Goal: Check status: Check status

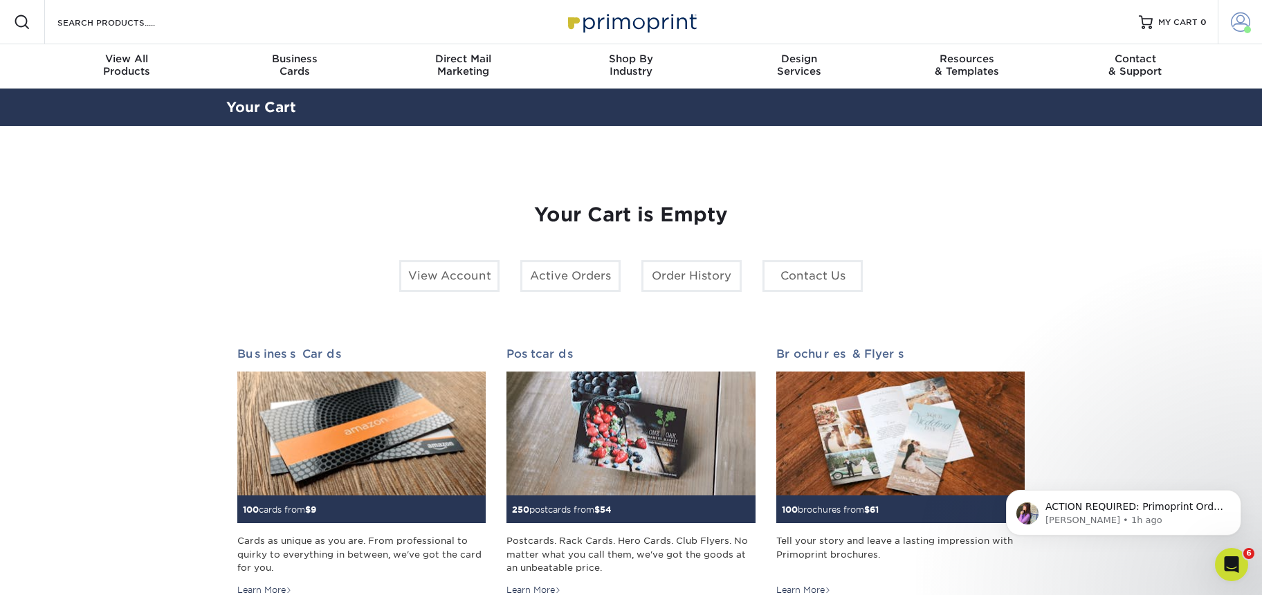
click at [1242, 34] on link "Account" at bounding box center [1240, 22] width 44 height 44
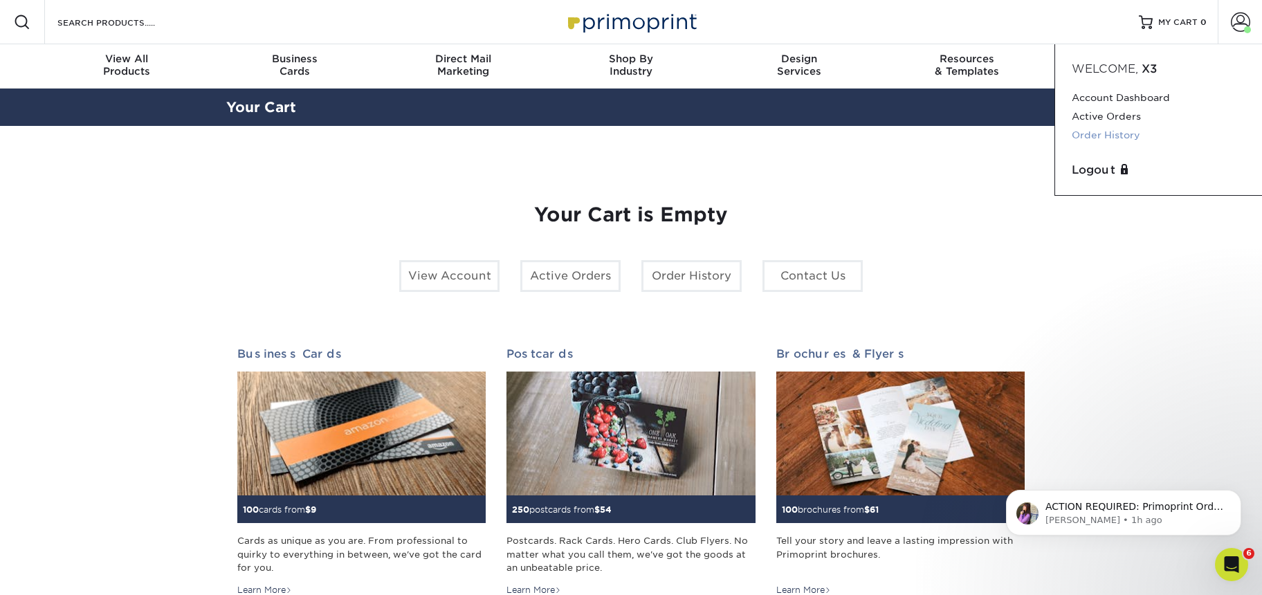
click at [1121, 127] on link "Order History" at bounding box center [1159, 135] width 174 height 19
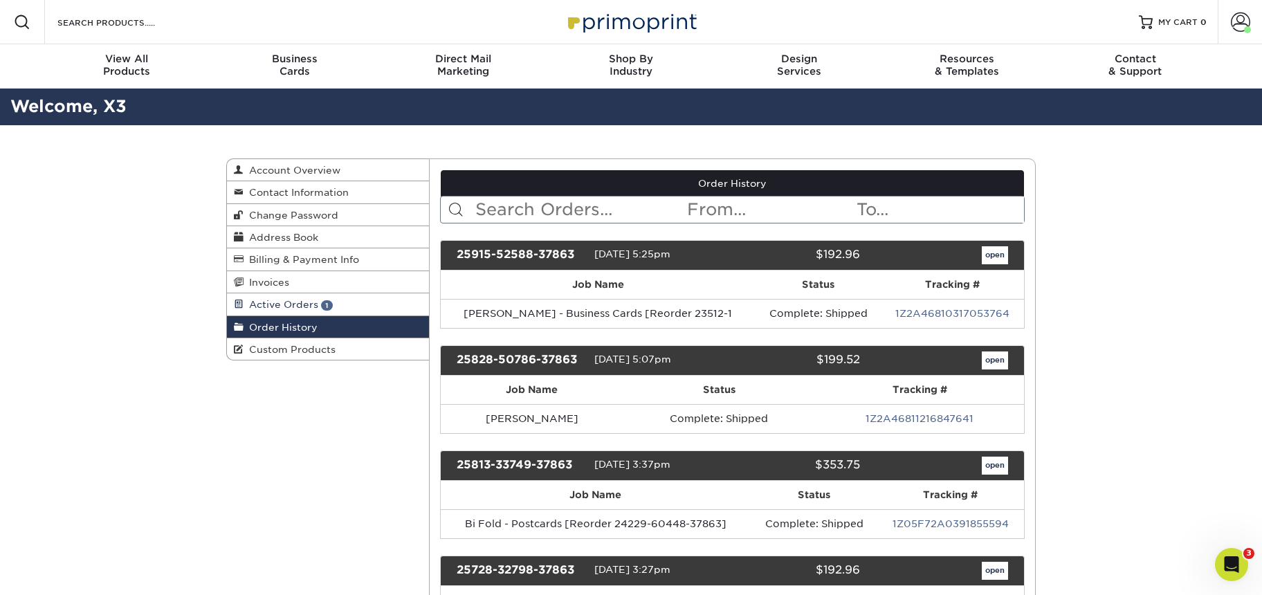
click at [329, 306] on span "1" at bounding box center [327, 305] width 12 height 10
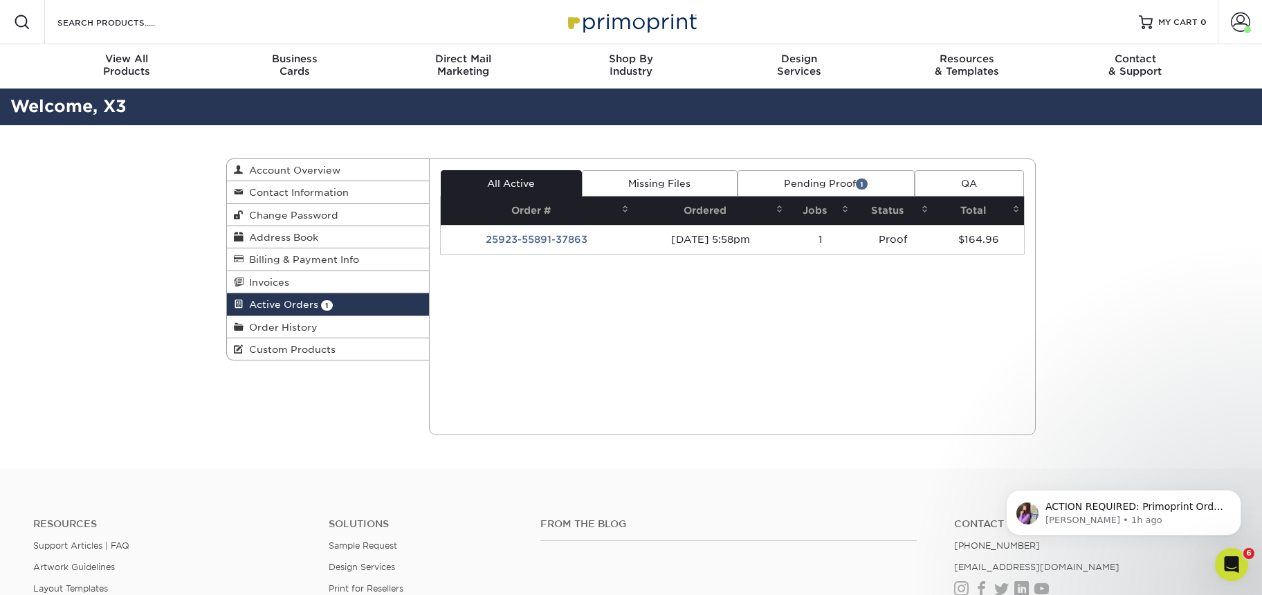
click at [859, 181] on span "1" at bounding box center [862, 184] width 12 height 10
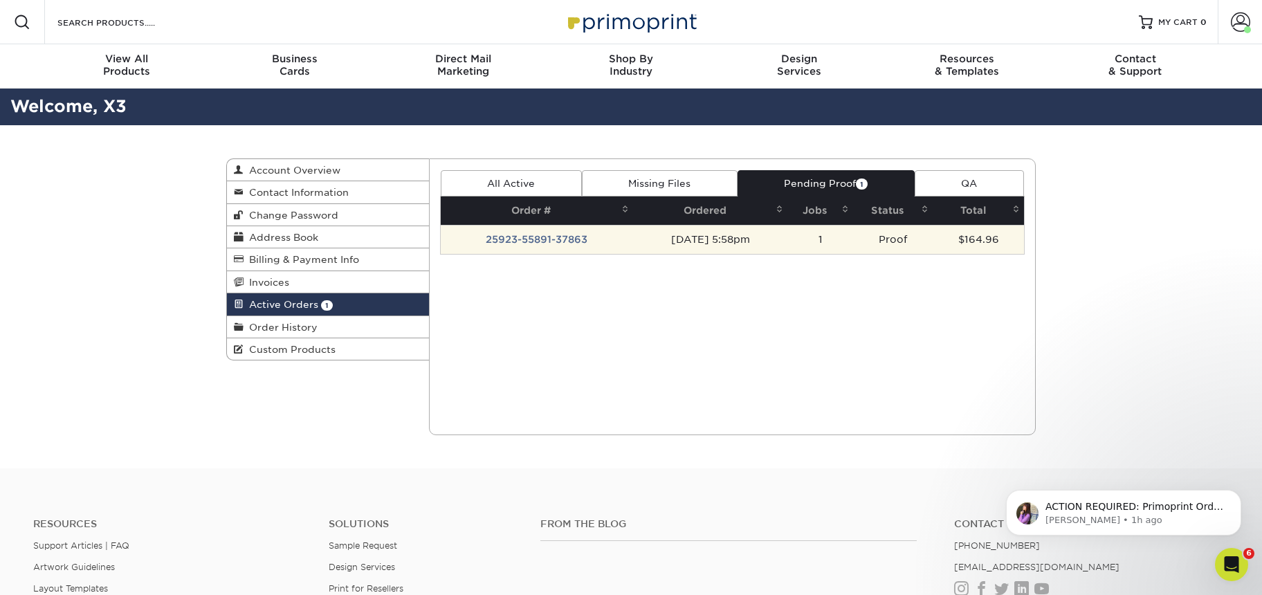
click at [557, 235] on td "25923-55891-37863" at bounding box center [537, 239] width 192 height 29
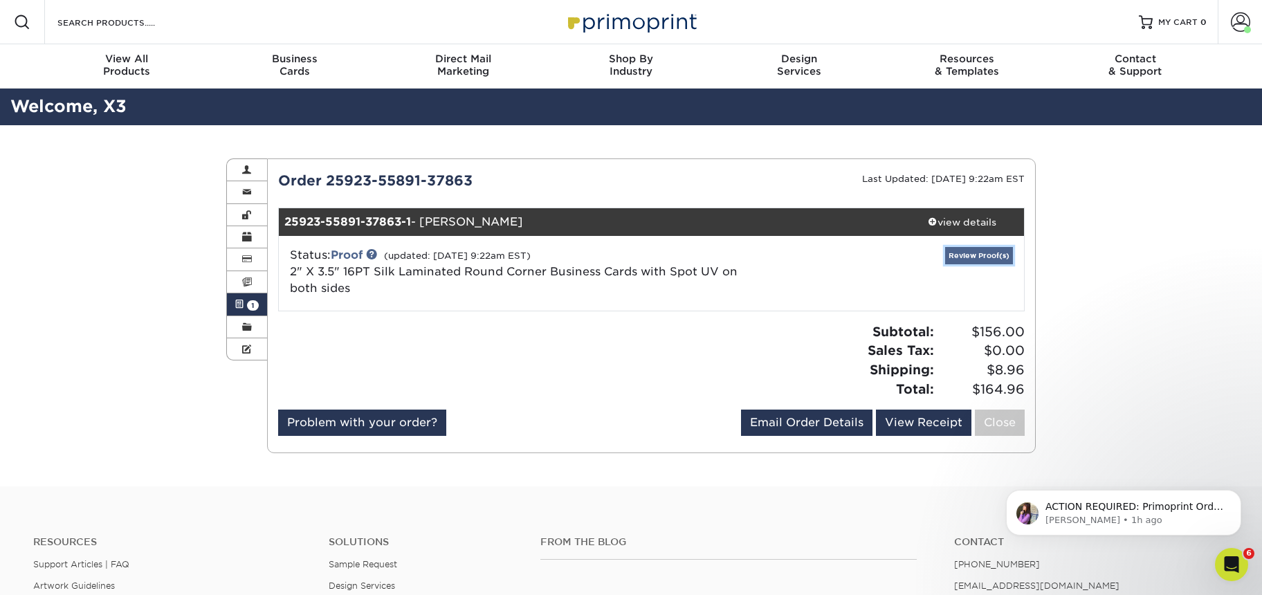
click at [994, 255] on link "Review Proof(s)" at bounding box center [979, 255] width 68 height 17
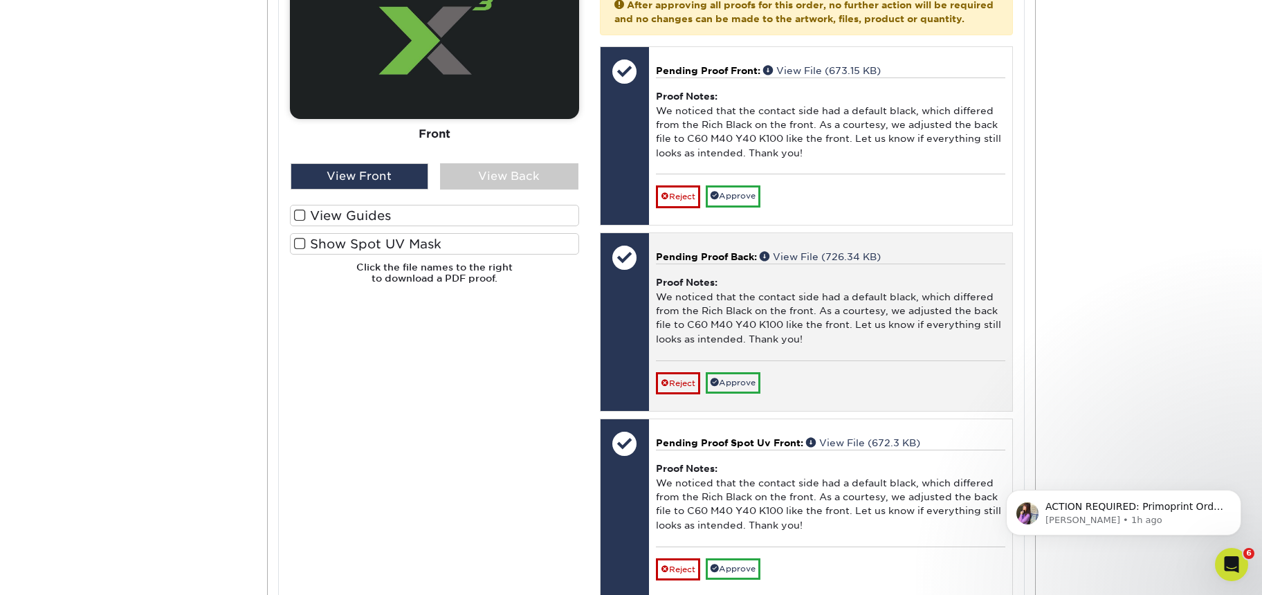
scroll to position [648, 0]
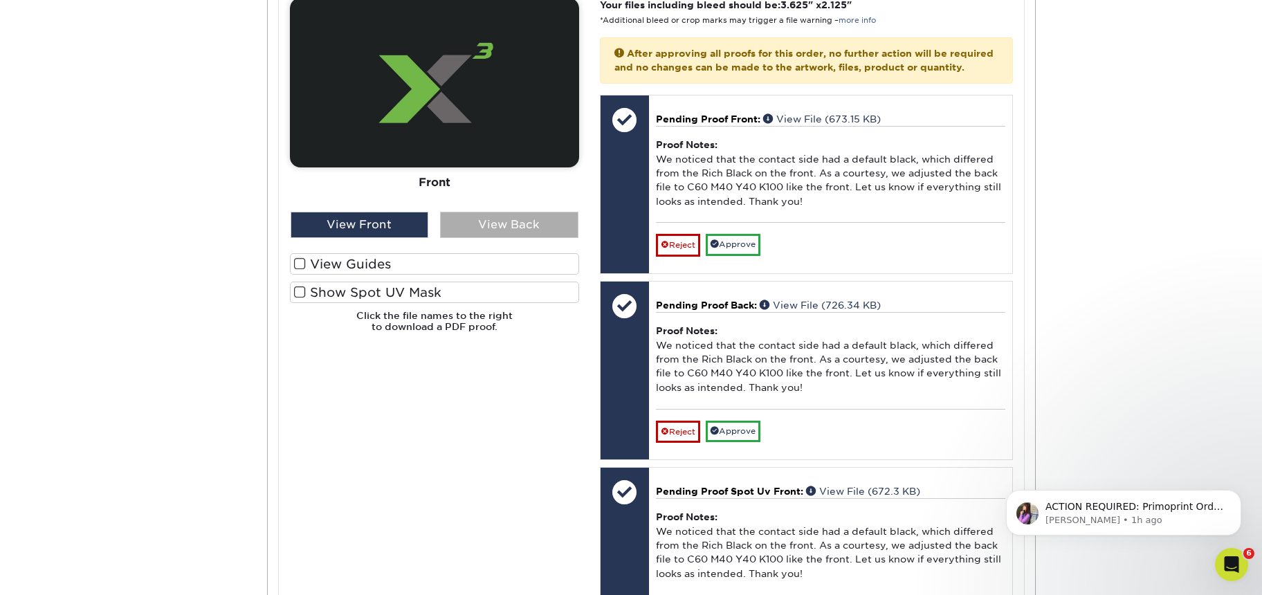
click at [505, 233] on div "View Back" at bounding box center [509, 225] width 138 height 26
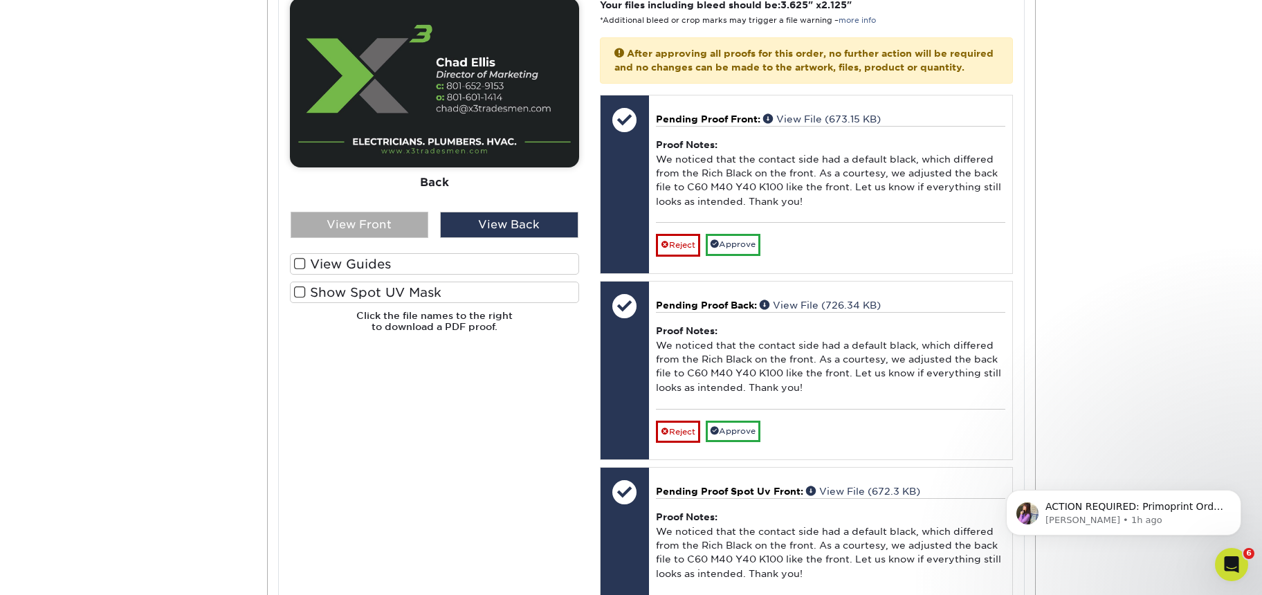
click at [392, 216] on div "View Front" at bounding box center [360, 225] width 138 height 26
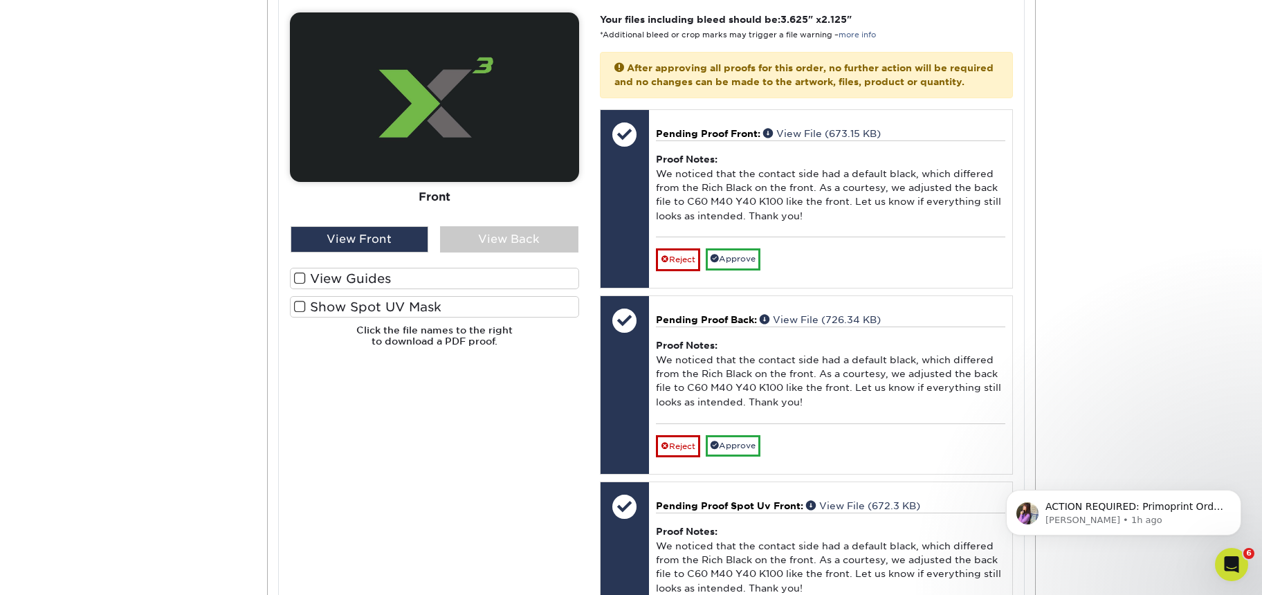
scroll to position [629, 0]
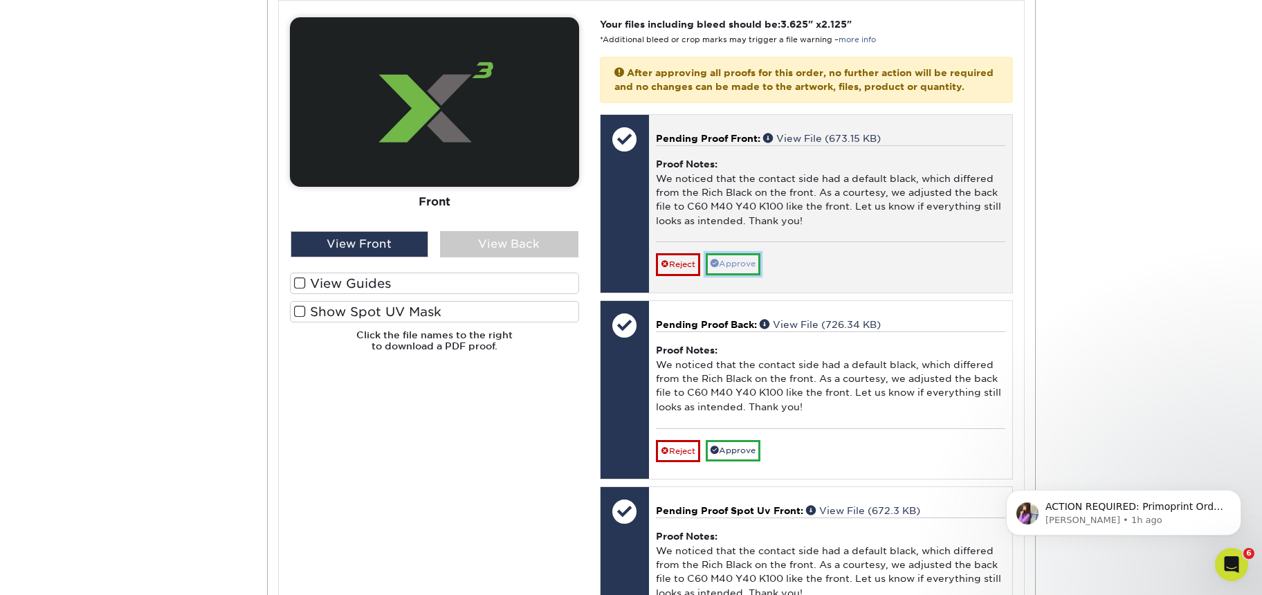
click at [731, 275] on link "Approve" at bounding box center [733, 263] width 55 height 21
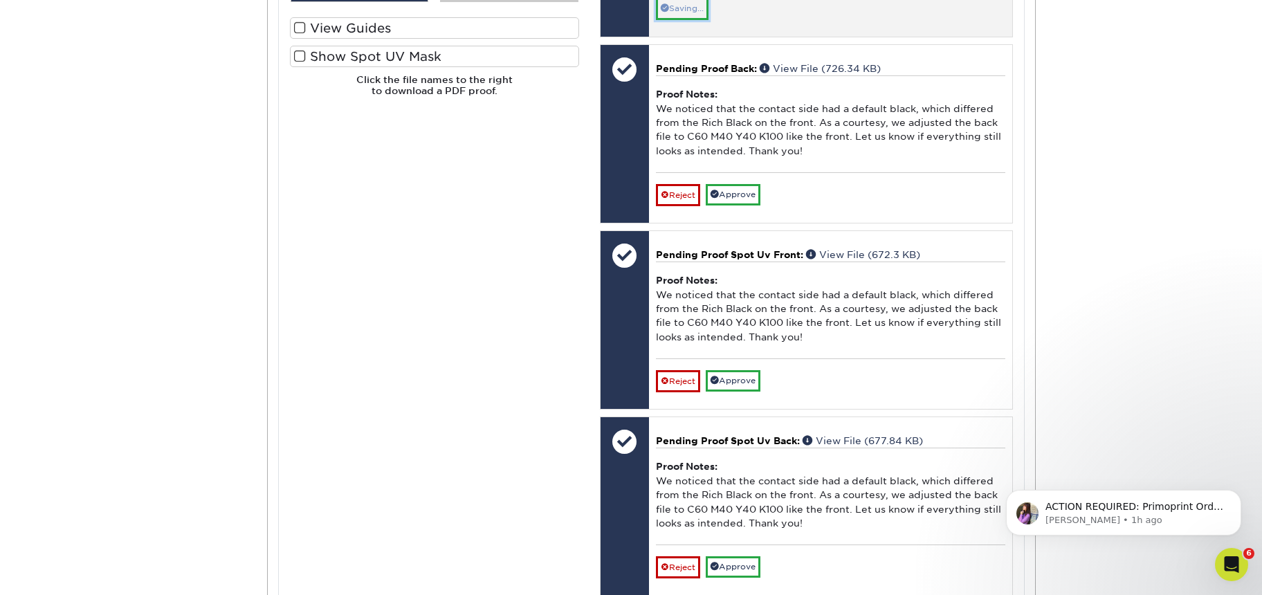
scroll to position [885, 0]
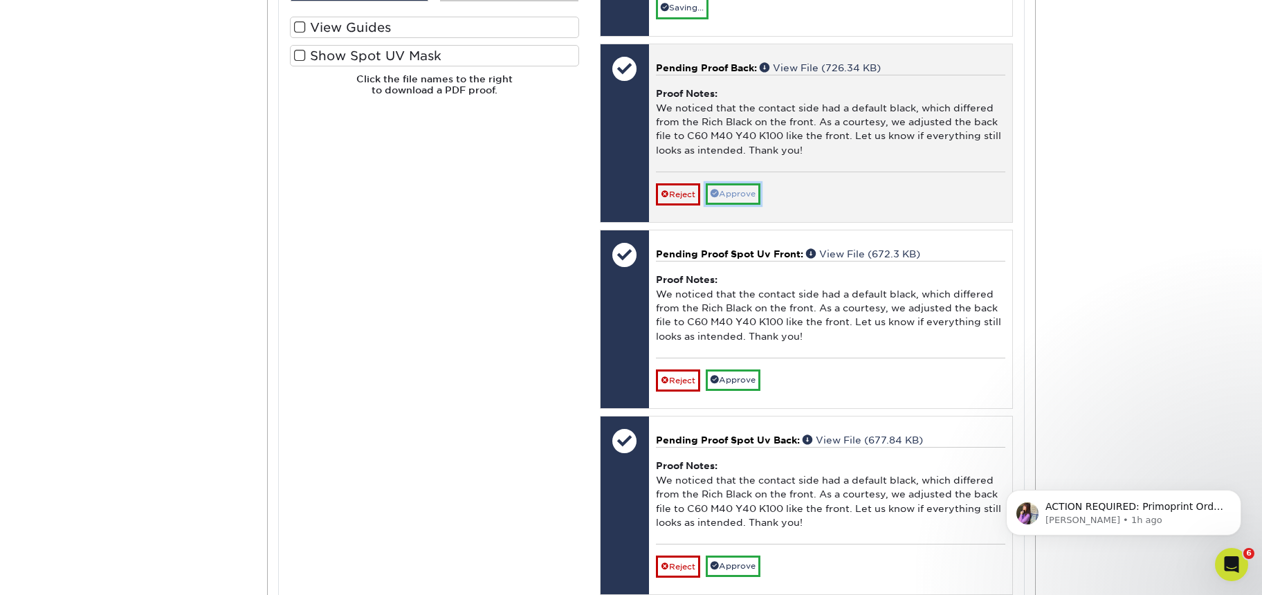
click at [729, 205] on link "Approve" at bounding box center [733, 193] width 55 height 21
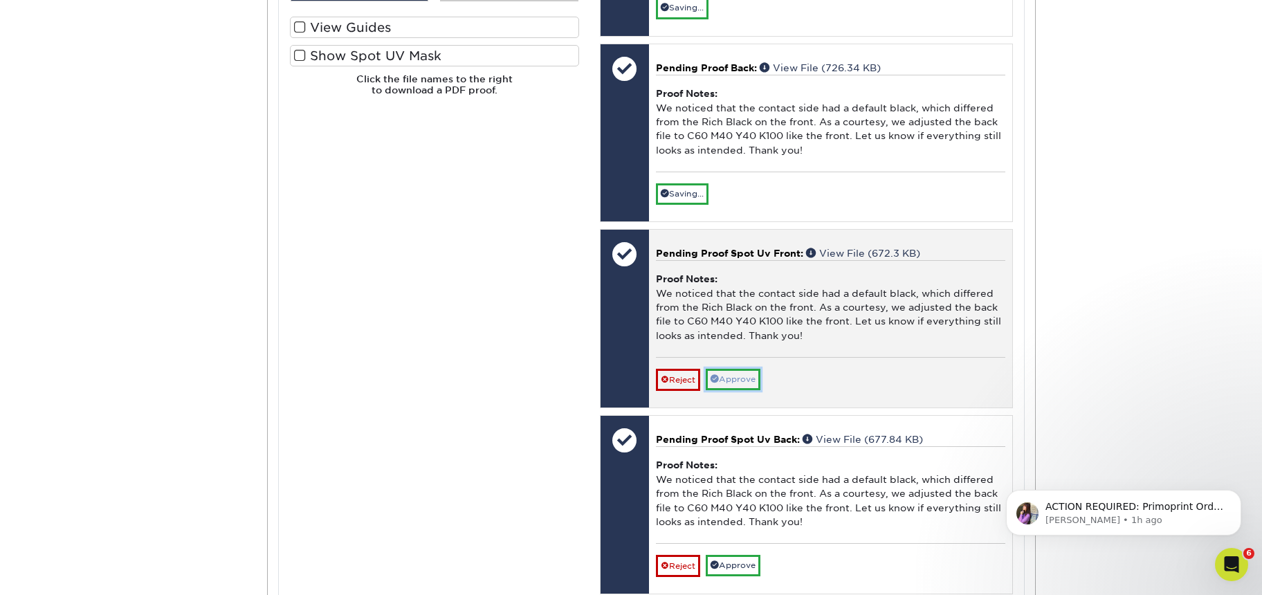
click at [757, 390] on link "Approve" at bounding box center [733, 379] width 55 height 21
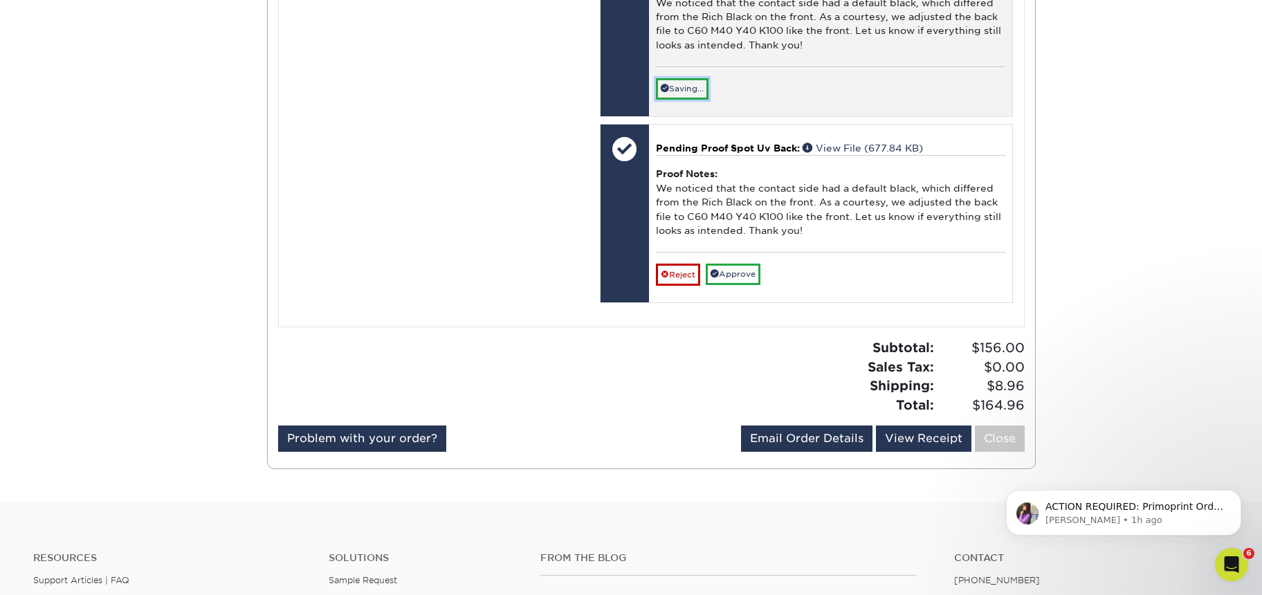
scroll to position [1183, 0]
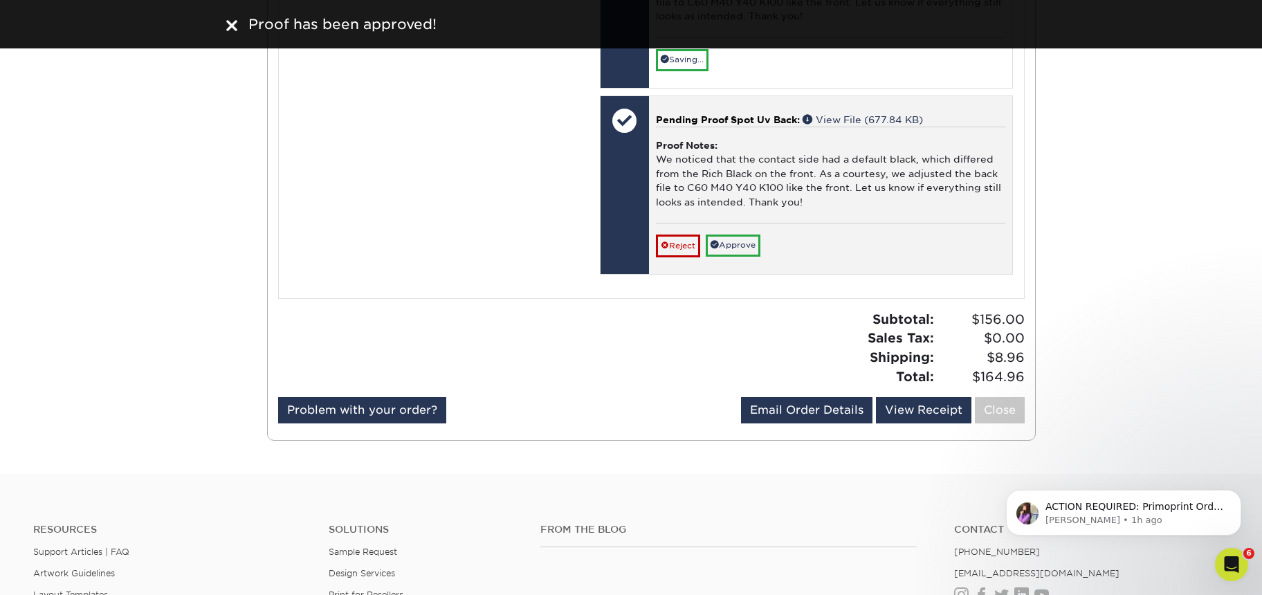
click at [725, 274] on div "Pending Proof Spot Uv Back: View File (677.84 KB) Proof Notes: We noticed that …" at bounding box center [830, 185] width 363 height 178
click at [727, 256] on link "Approve" at bounding box center [733, 245] width 55 height 21
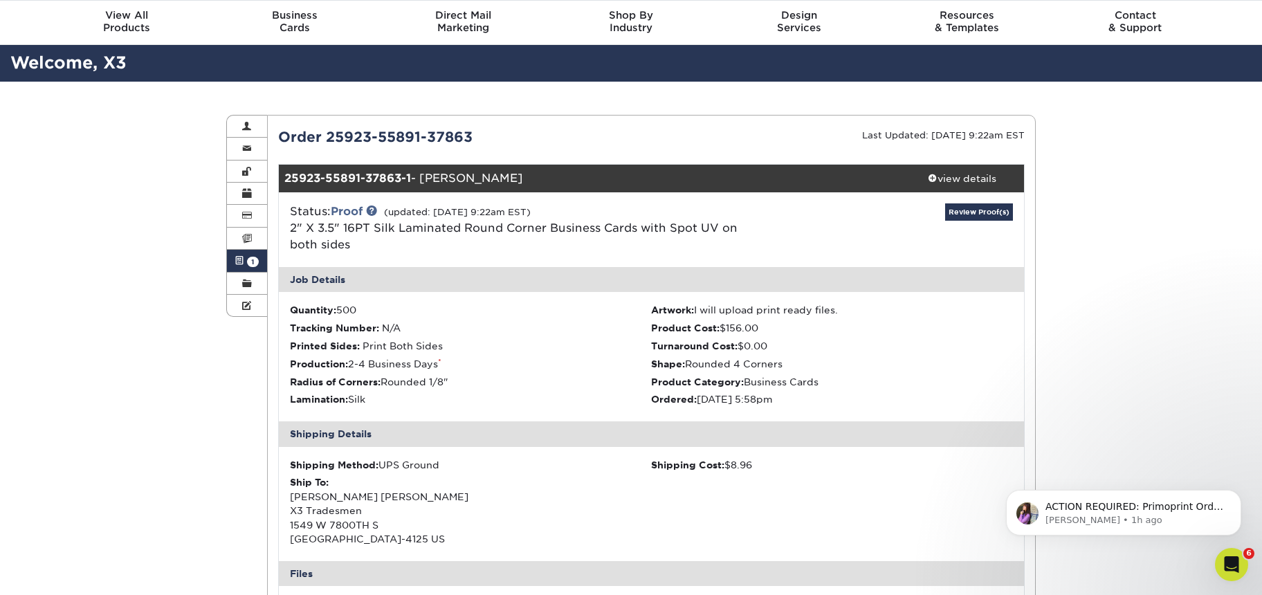
scroll to position [43, 0]
